Goal: Task Accomplishment & Management: Use online tool/utility

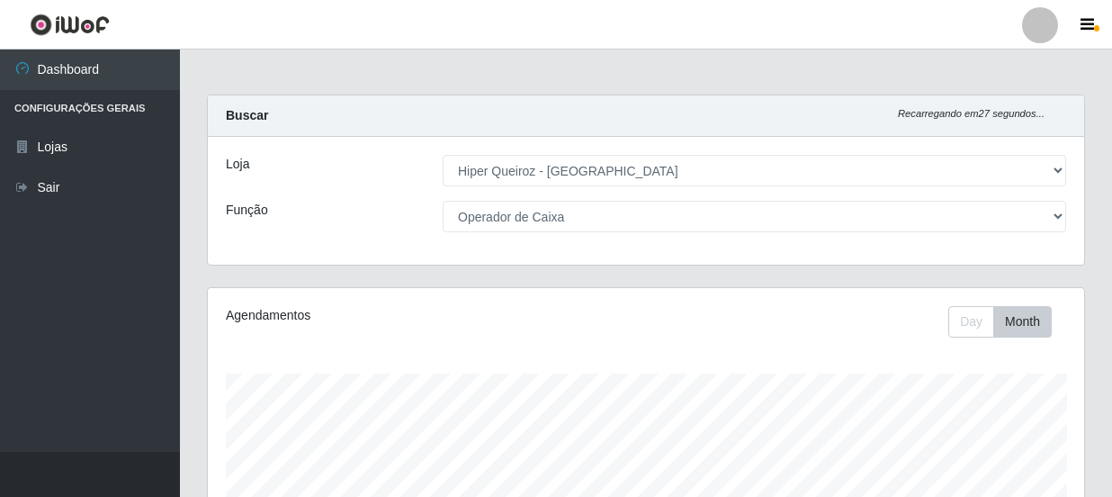
select select "513"
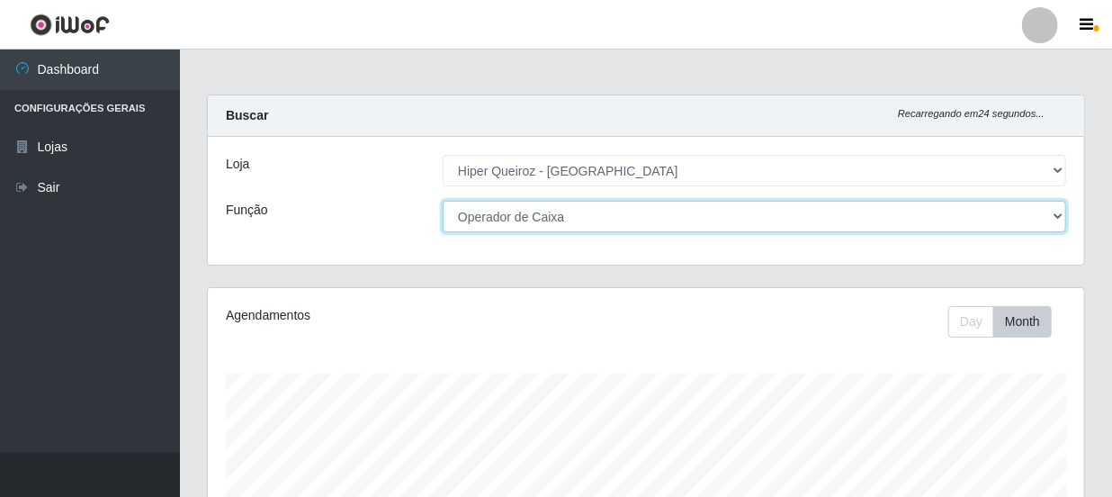
click at [1051, 219] on select "[Selecione...] Embalador Embalador + Embalador ++ Operador de Caixa Operador de…" at bounding box center [754, 216] width 623 height 31
select select "1"
click at [443, 201] on select "[Selecione...] Embalador Embalador + Embalador ++ Operador de Caixa Operador de…" at bounding box center [754, 216] width 623 height 31
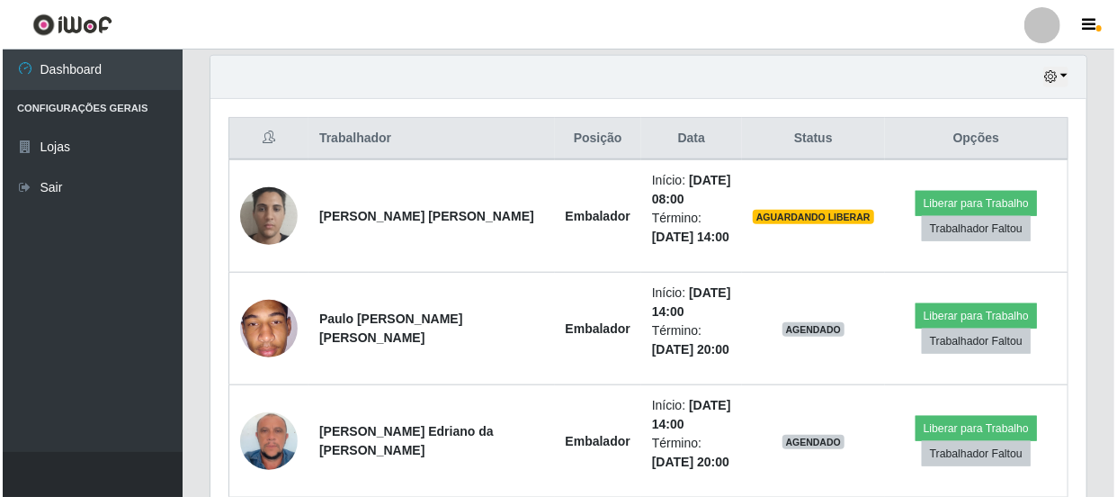
scroll to position [572, 0]
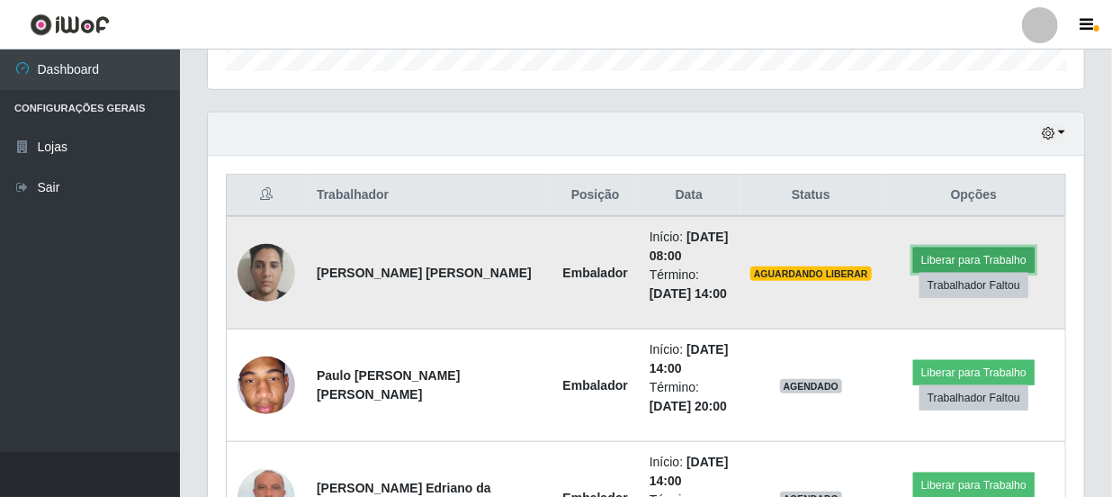
click at [935, 248] on button "Liberar para Trabalho" at bounding box center [973, 259] width 121 height 25
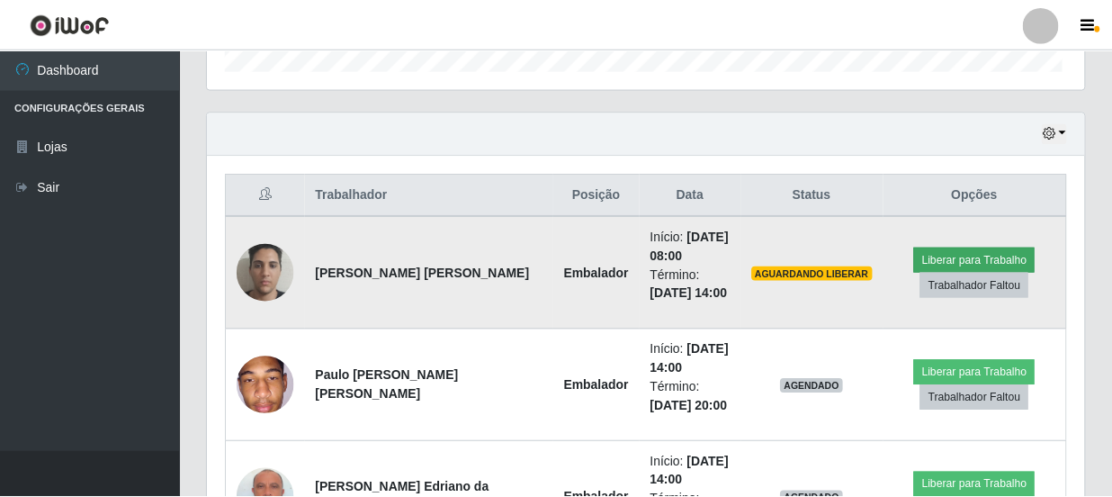
scroll to position [373, 868]
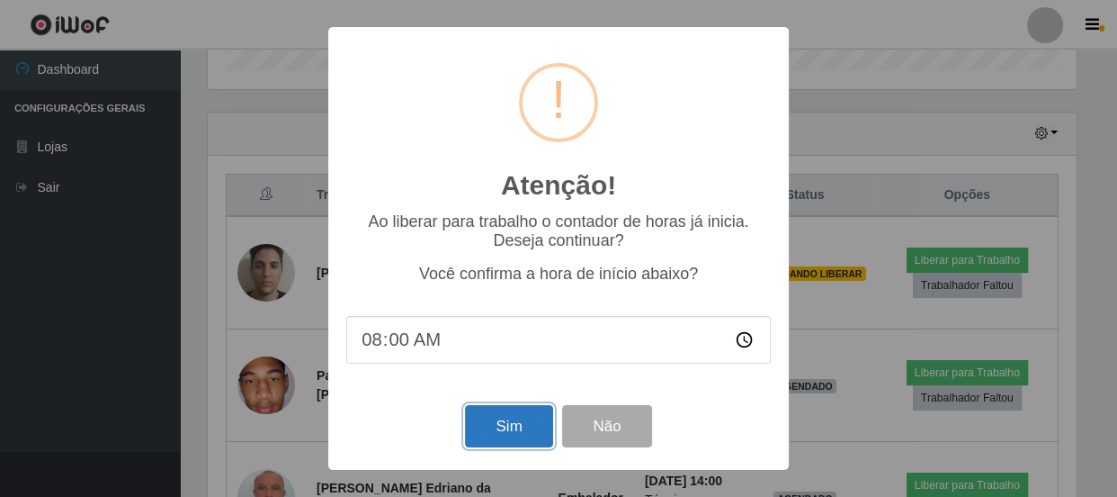
click at [502, 427] on button "Sim" at bounding box center [508, 426] width 87 height 42
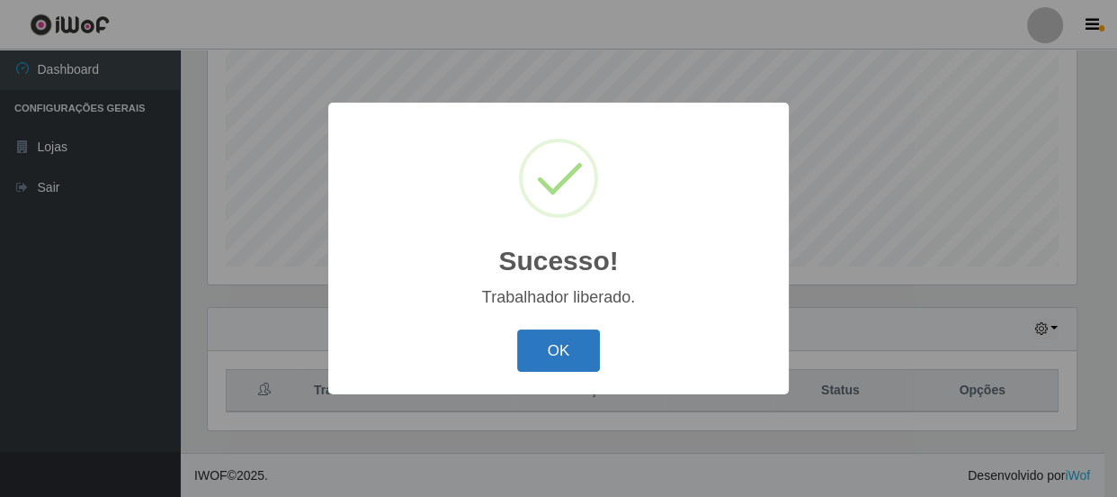
click at [571, 339] on button "OK" at bounding box center [559, 350] width 84 height 42
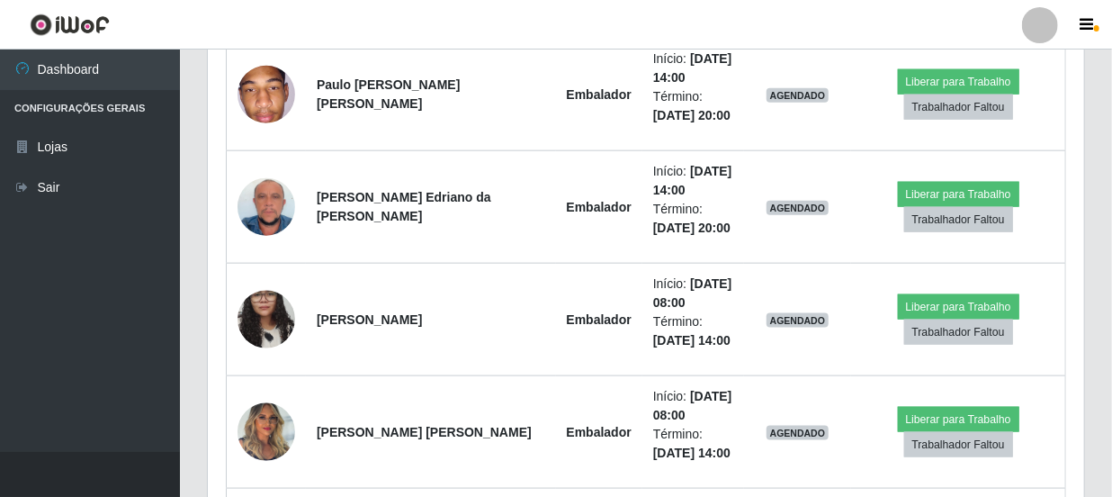
scroll to position [867, 0]
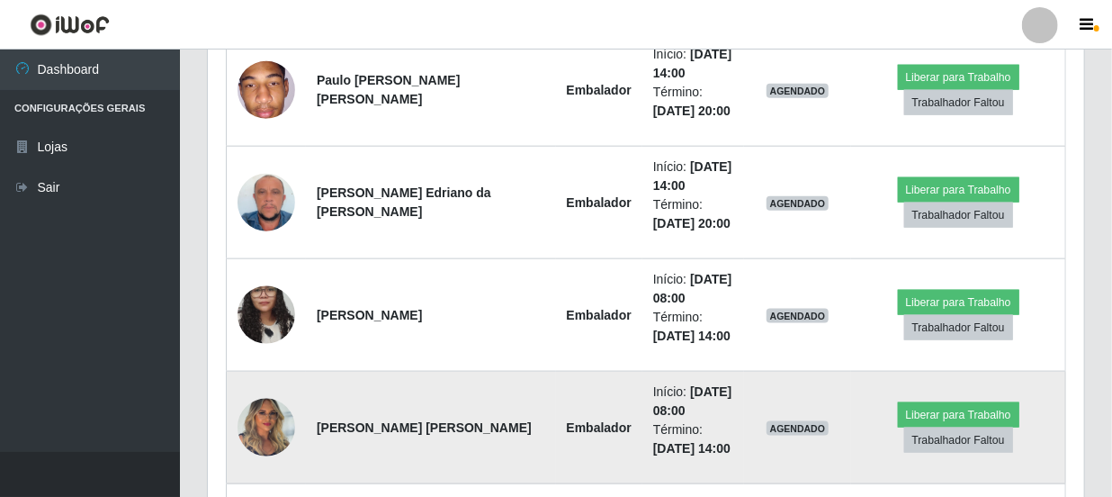
click at [255, 434] on img at bounding box center [266, 427] width 58 height 76
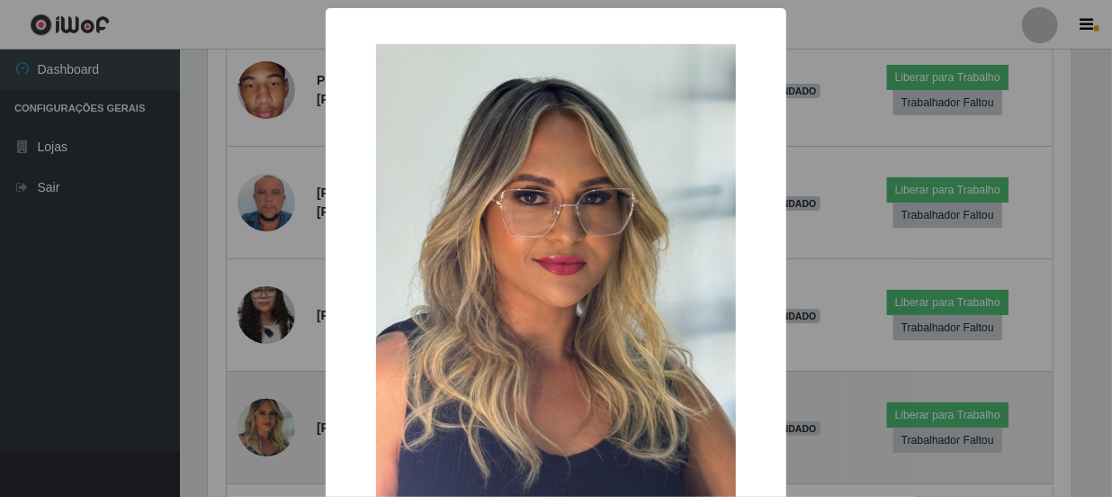
scroll to position [373, 868]
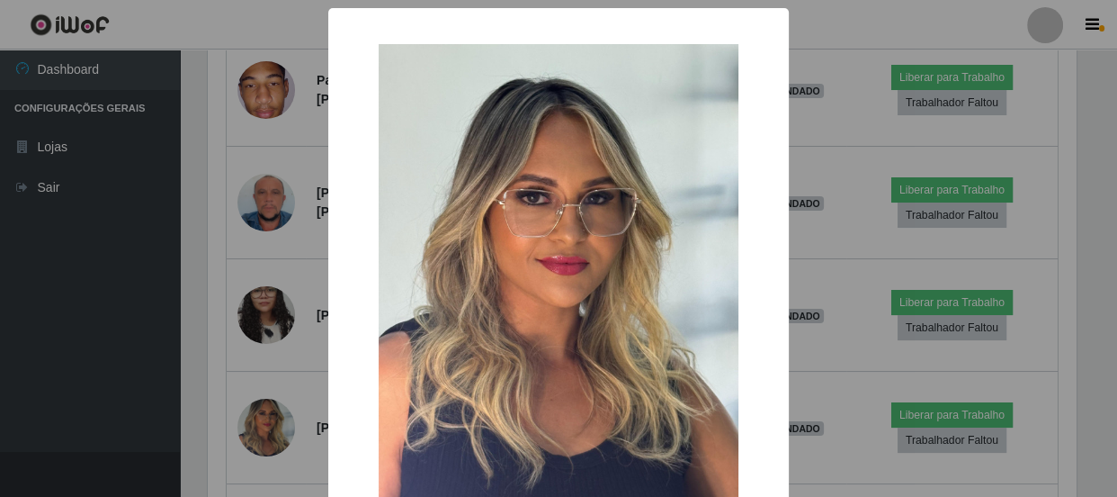
click at [256, 389] on div "× OK Cancel" at bounding box center [558, 248] width 1117 height 497
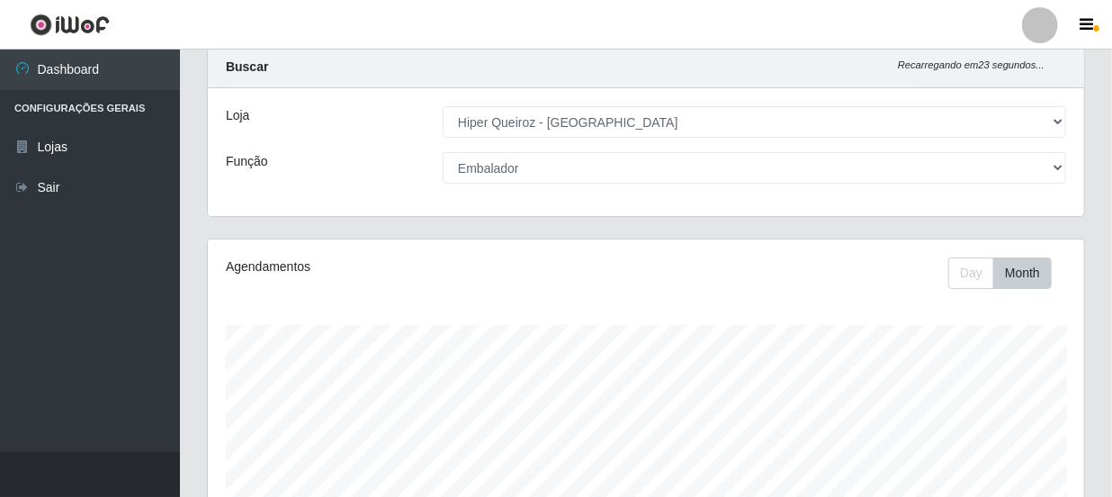
scroll to position [0, 0]
